Goal: Information Seeking & Learning: Learn about a topic

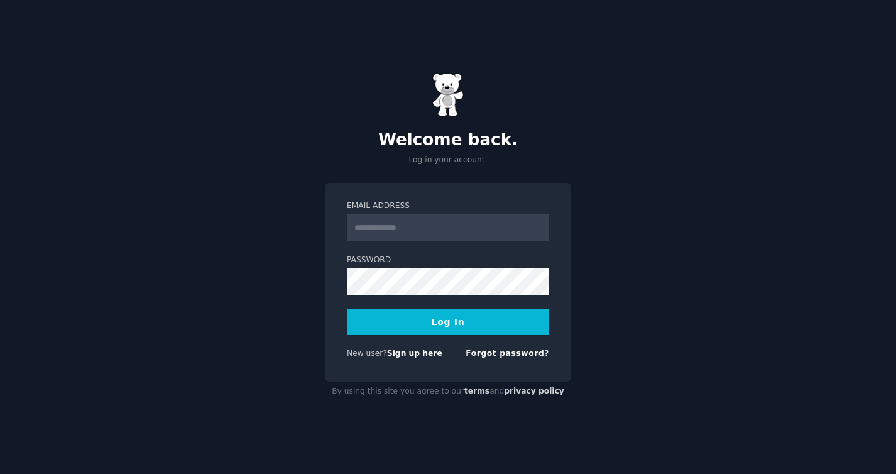
click at [454, 224] on input "Email Address" at bounding box center [448, 228] width 202 height 28
type input "**********"
click at [462, 311] on button "Log In" at bounding box center [448, 322] width 202 height 26
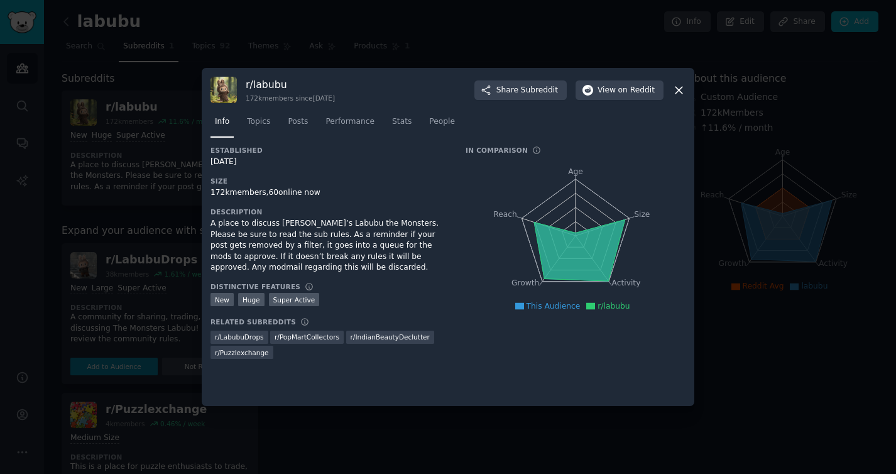
click at [679, 88] on icon at bounding box center [679, 90] width 13 height 13
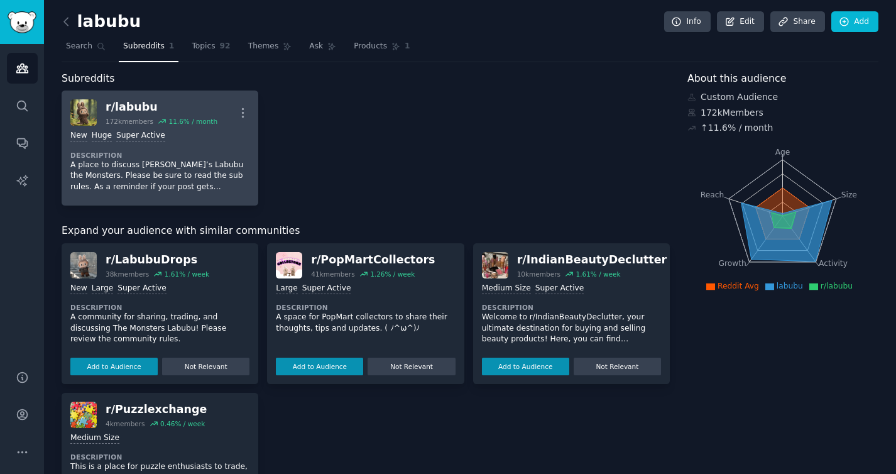
click at [191, 161] on p "A place to discuss [PERSON_NAME]’s Labubu the Monsters. Please be sure to read …" at bounding box center [159, 176] width 179 height 33
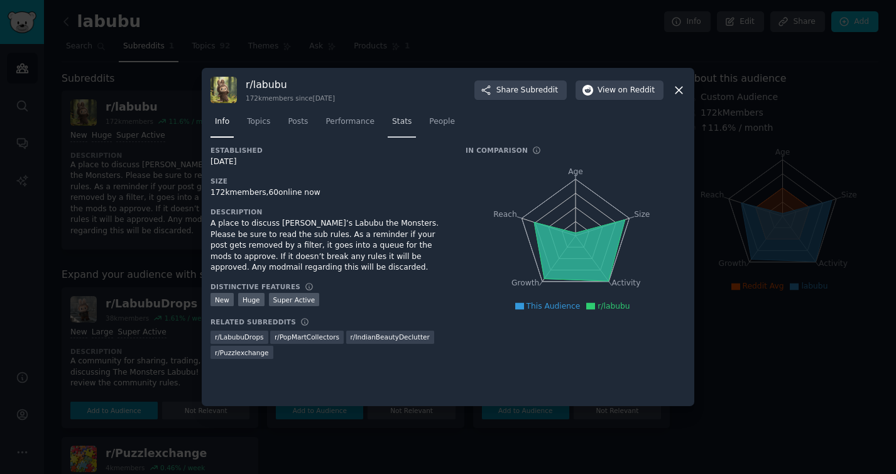
click at [407, 126] on span "Stats" at bounding box center [401, 121] width 19 height 11
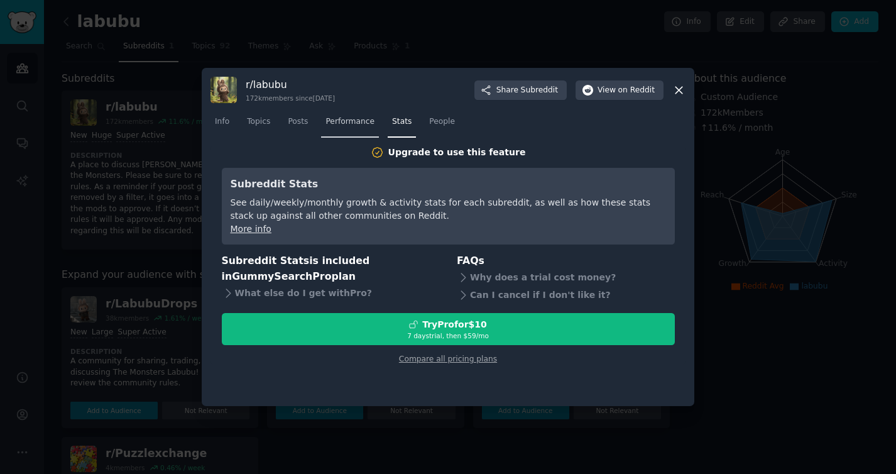
click at [348, 121] on span "Performance" at bounding box center [350, 121] width 49 height 11
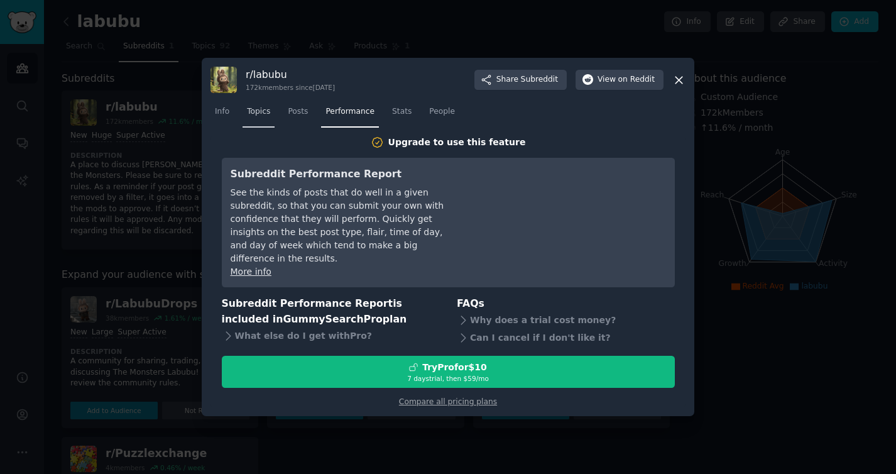
click at [265, 118] on span "Topics" at bounding box center [258, 111] width 23 height 11
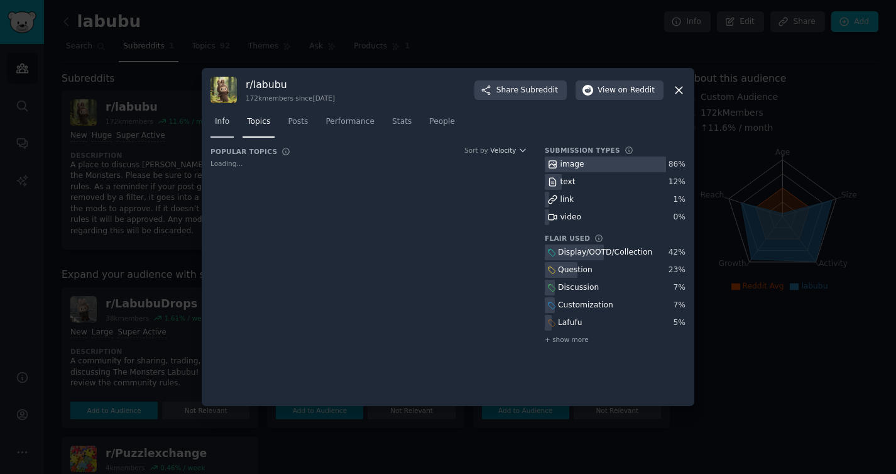
click at [233, 124] on link "Info" at bounding box center [222, 125] width 23 height 26
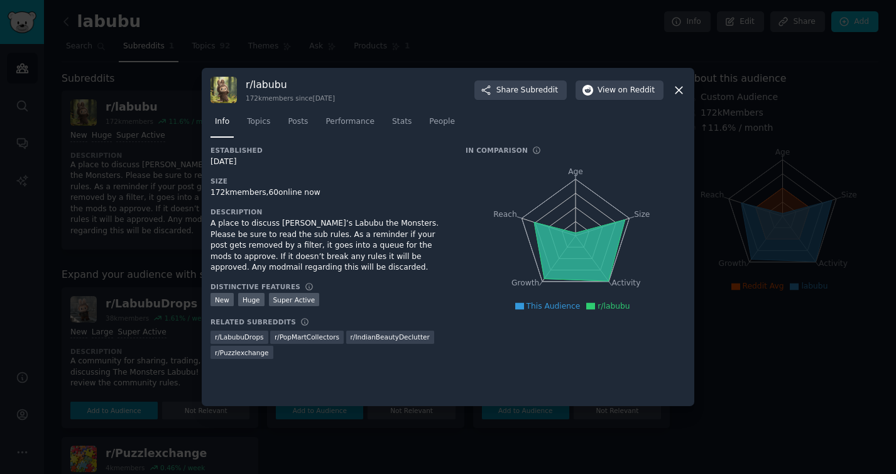
click at [682, 91] on icon at bounding box center [679, 90] width 13 height 13
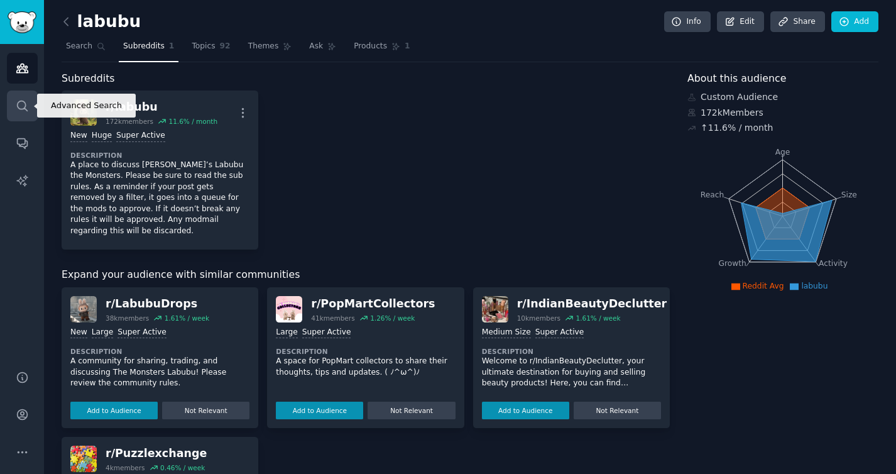
click at [17, 99] on icon "Sidebar" at bounding box center [22, 105] width 13 height 13
